Goal: Task Accomplishment & Management: Use online tool/utility

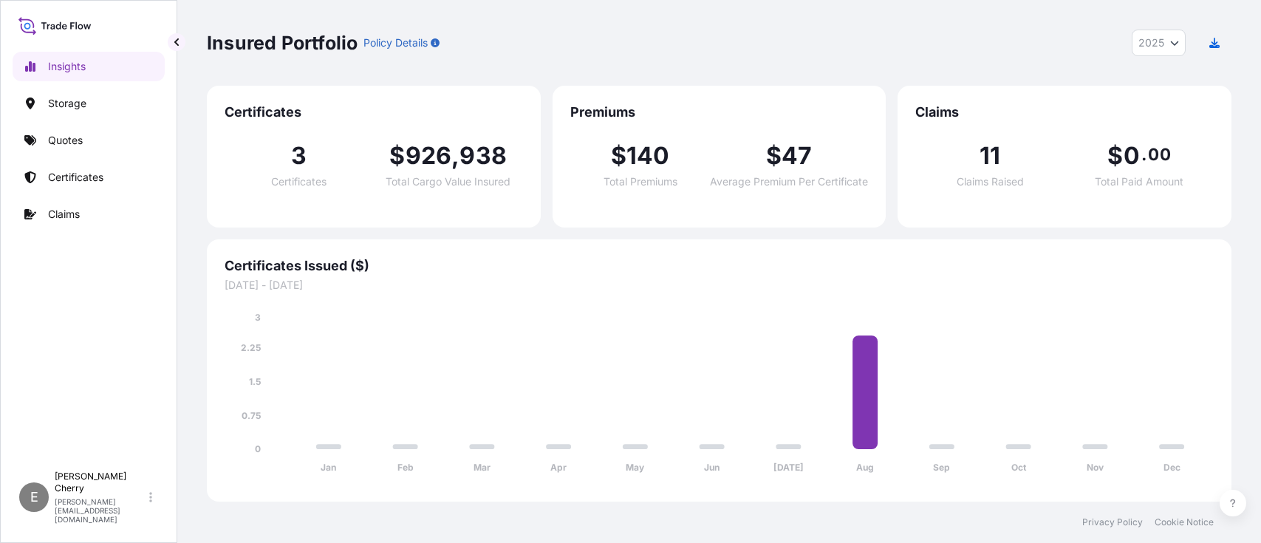
select select "2025"
click at [90, 162] on link "Certificates" at bounding box center [89, 177] width 152 height 30
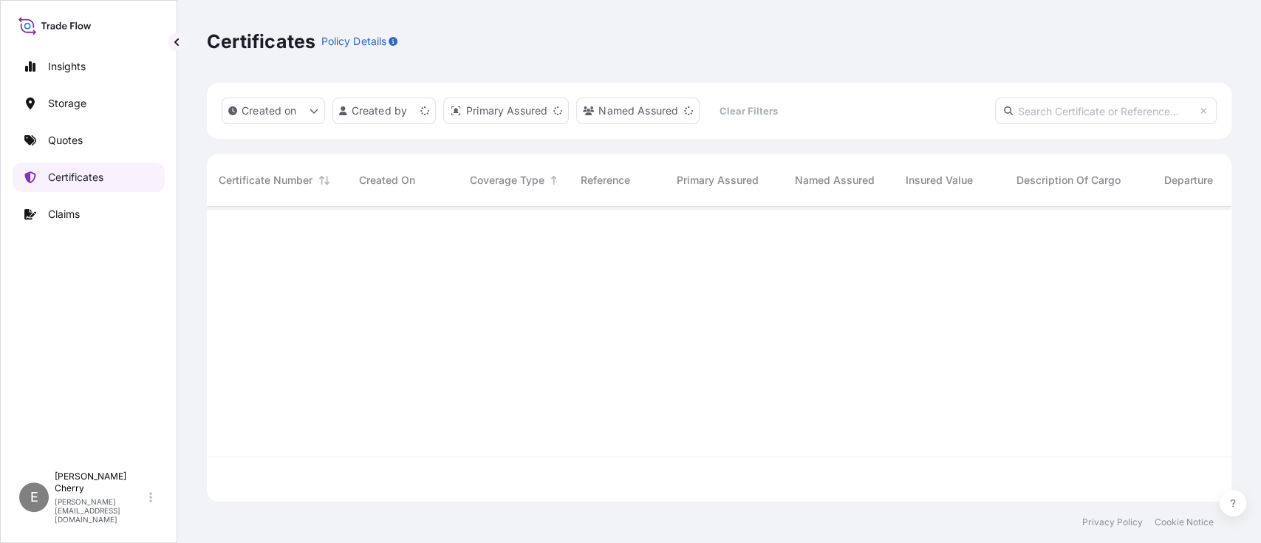
scroll to position [287, 1009]
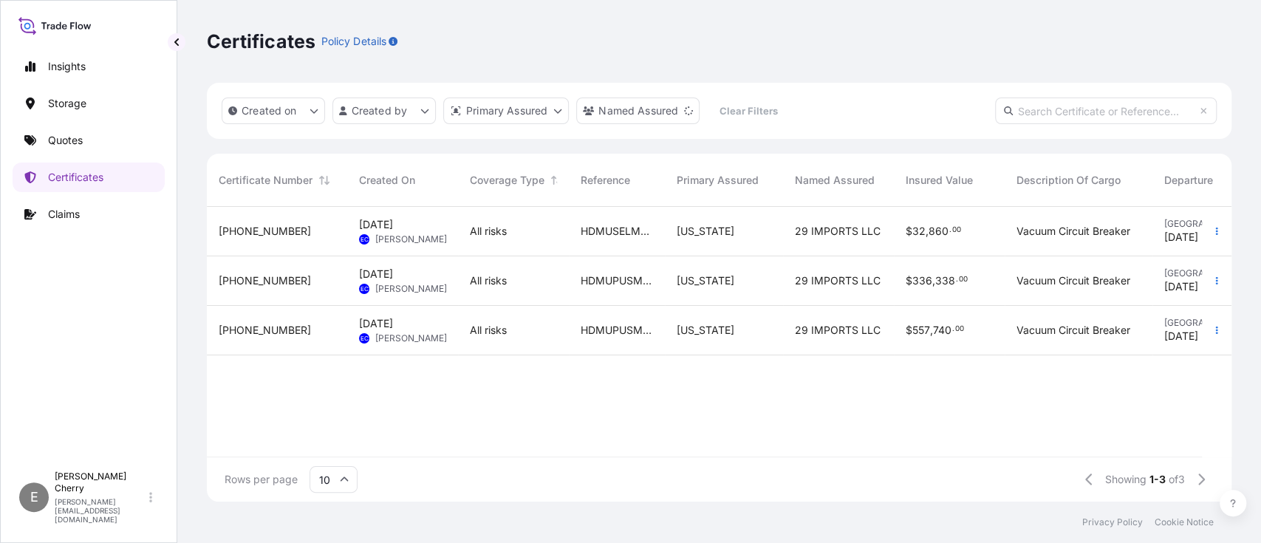
click at [809, 233] on span "29 IMPORTS LLC" at bounding box center [838, 231] width 86 height 15
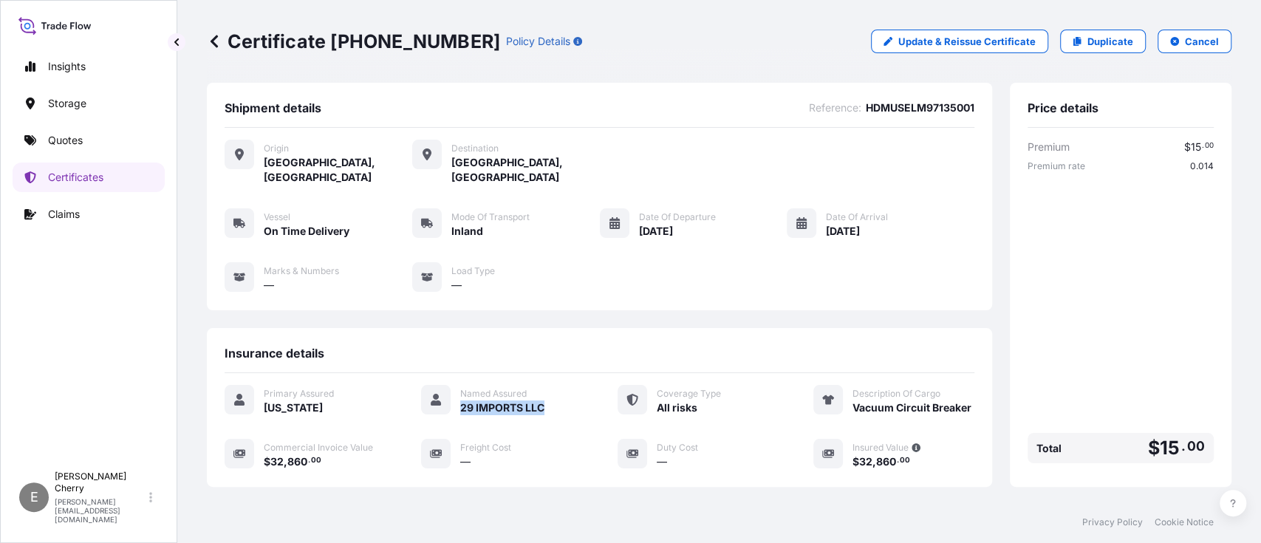
drag, startPoint x: 553, startPoint y: 391, endPoint x: 455, endPoint y: 393, distance: 98.3
click at [460, 400] on div "29 IMPORTS LLC" at bounding box center [521, 408] width 122 height 16
copy span "29 IMPORTS LLC"
